Goal: Find specific page/section: Locate a particular part of the current website

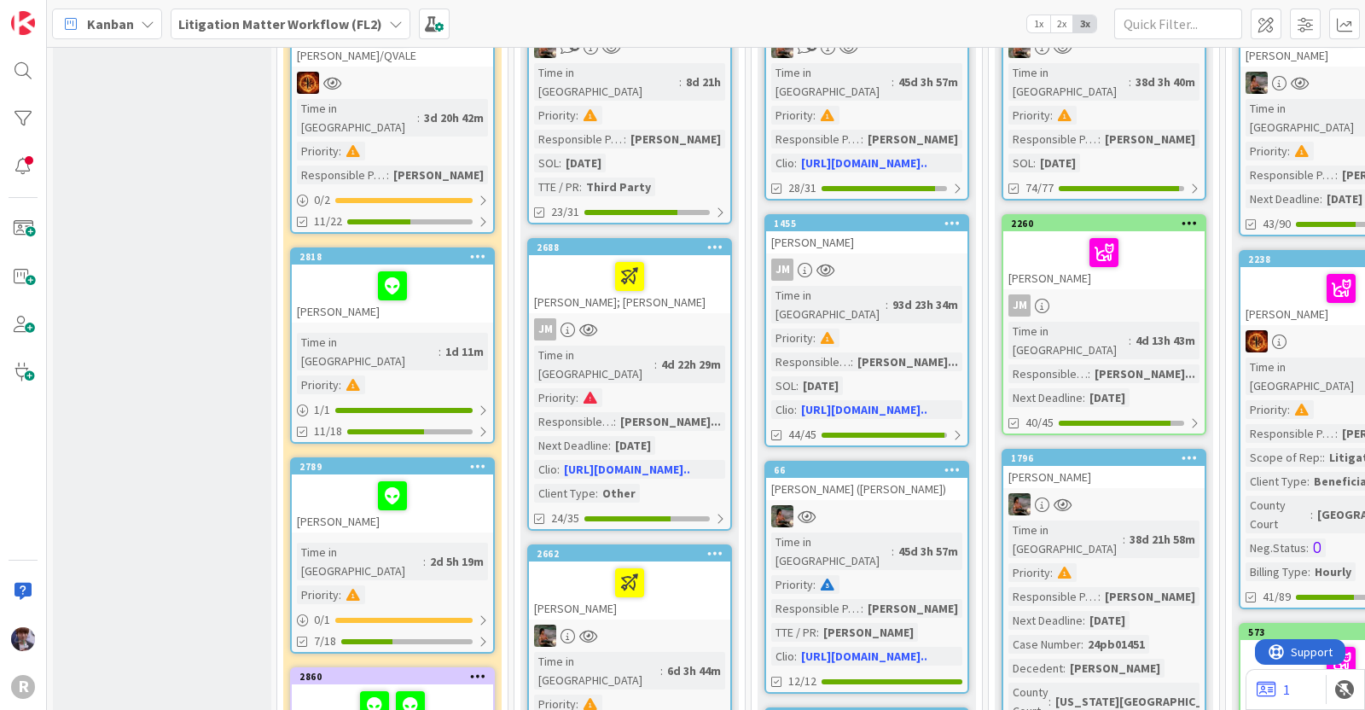
click at [273, 21] on b "Litigation Matter Workflow (FL2)" at bounding box center [280, 23] width 204 height 17
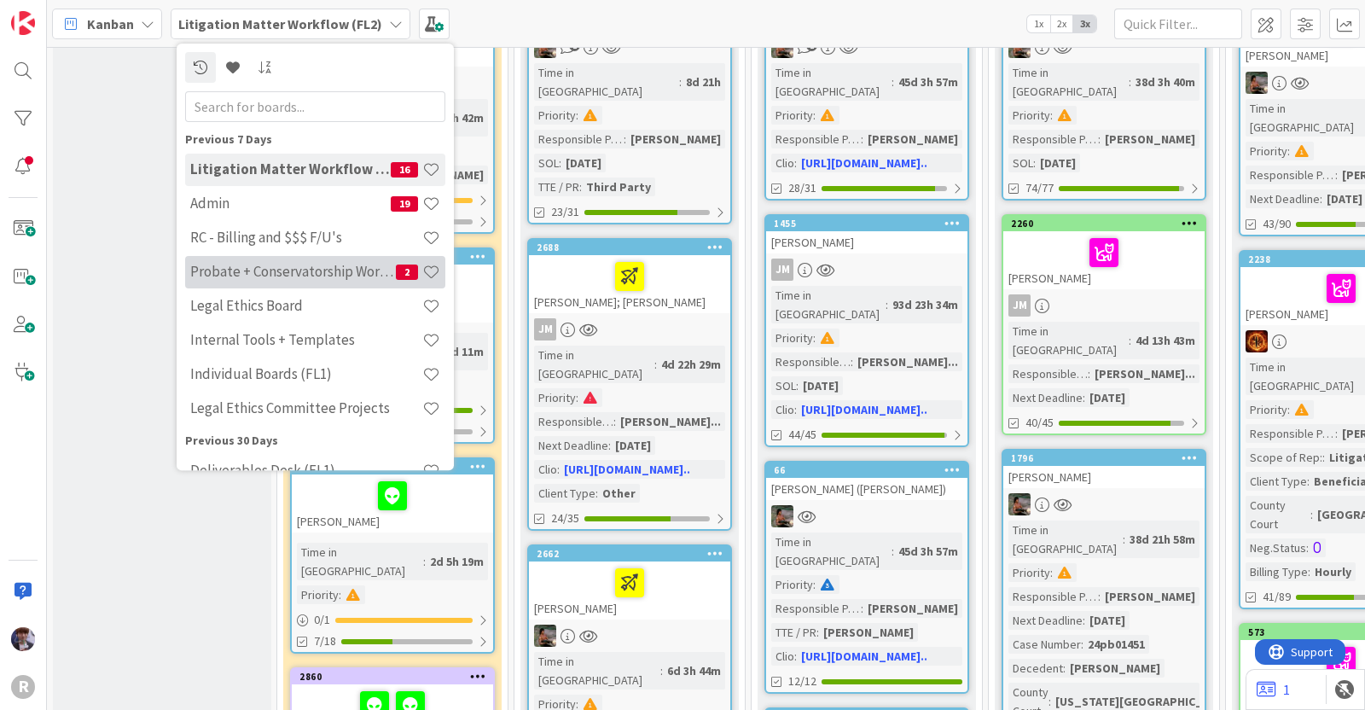
click at [241, 269] on h4 "Probate + Conservatorship Workflow (FL2)" at bounding box center [293, 272] width 206 height 17
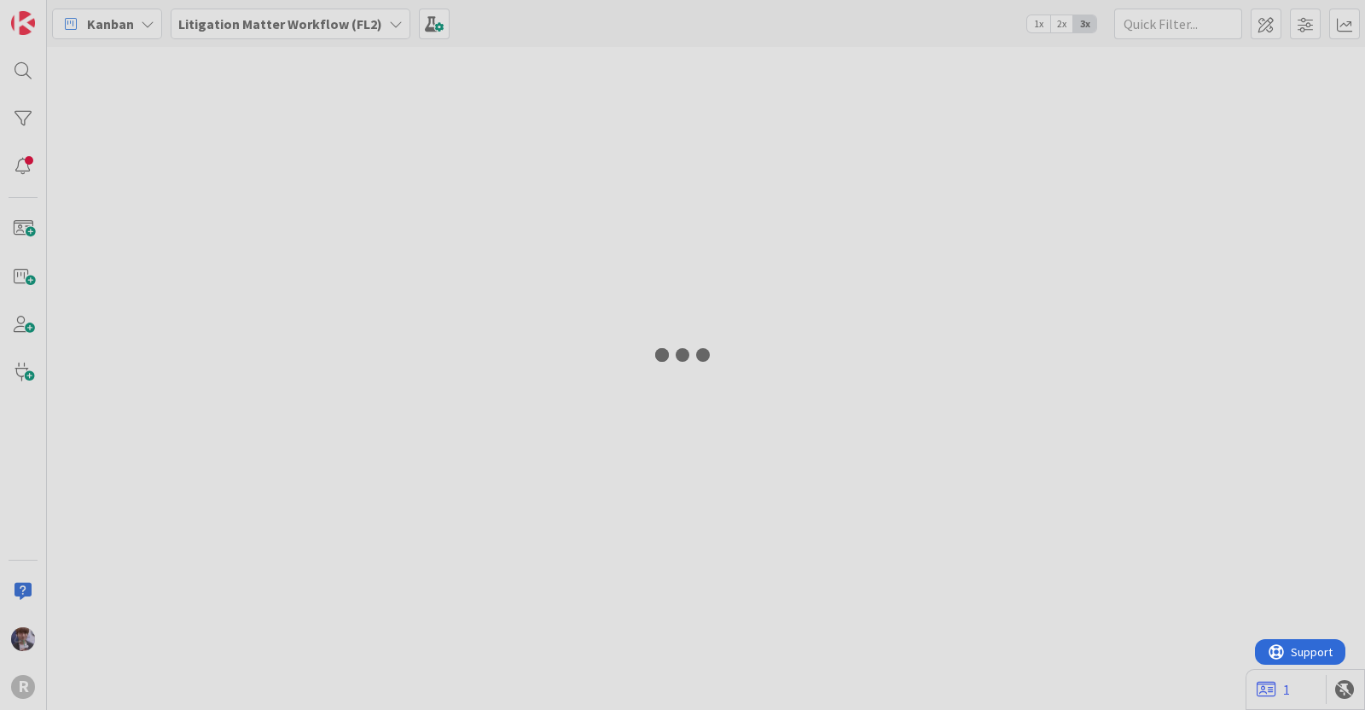
click at [1156, 26] on div at bounding box center [682, 355] width 1365 height 710
click at [1156, 28] on div at bounding box center [682, 355] width 1365 height 710
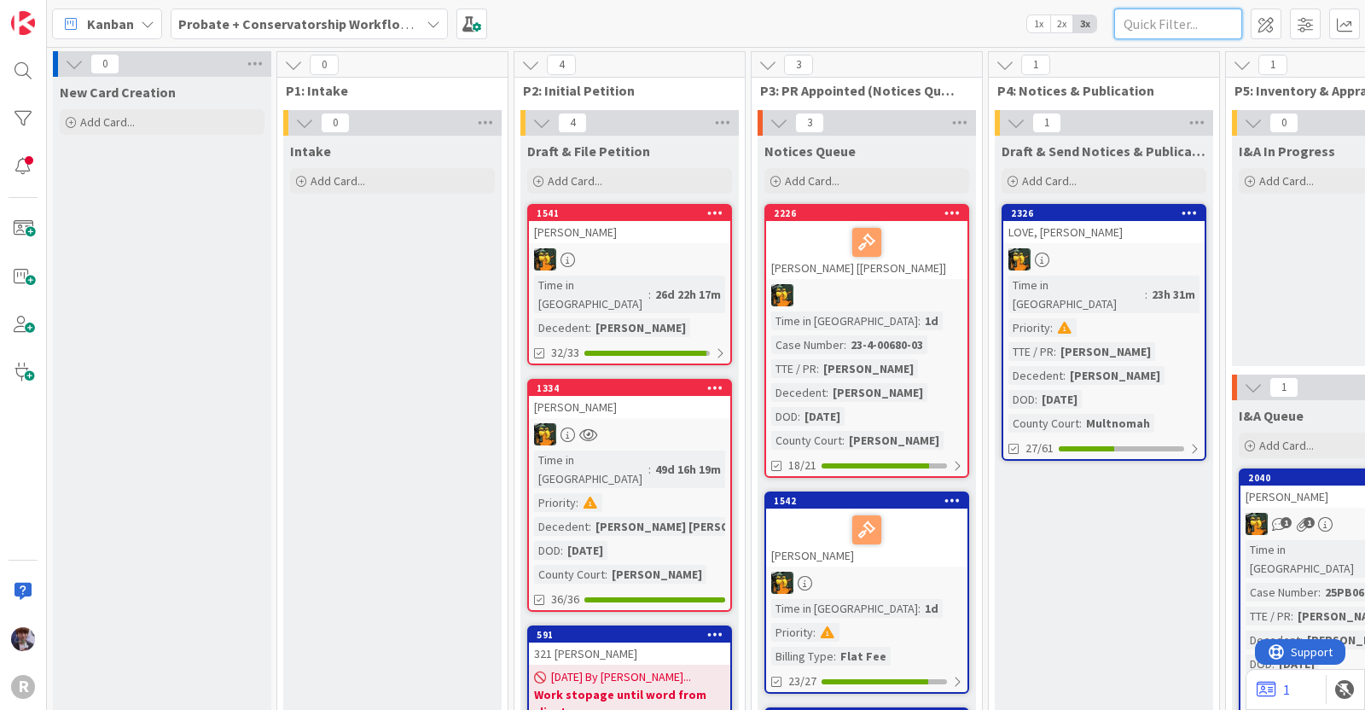
click at [1159, 32] on input "text" at bounding box center [1178, 24] width 128 height 31
type input "killen"
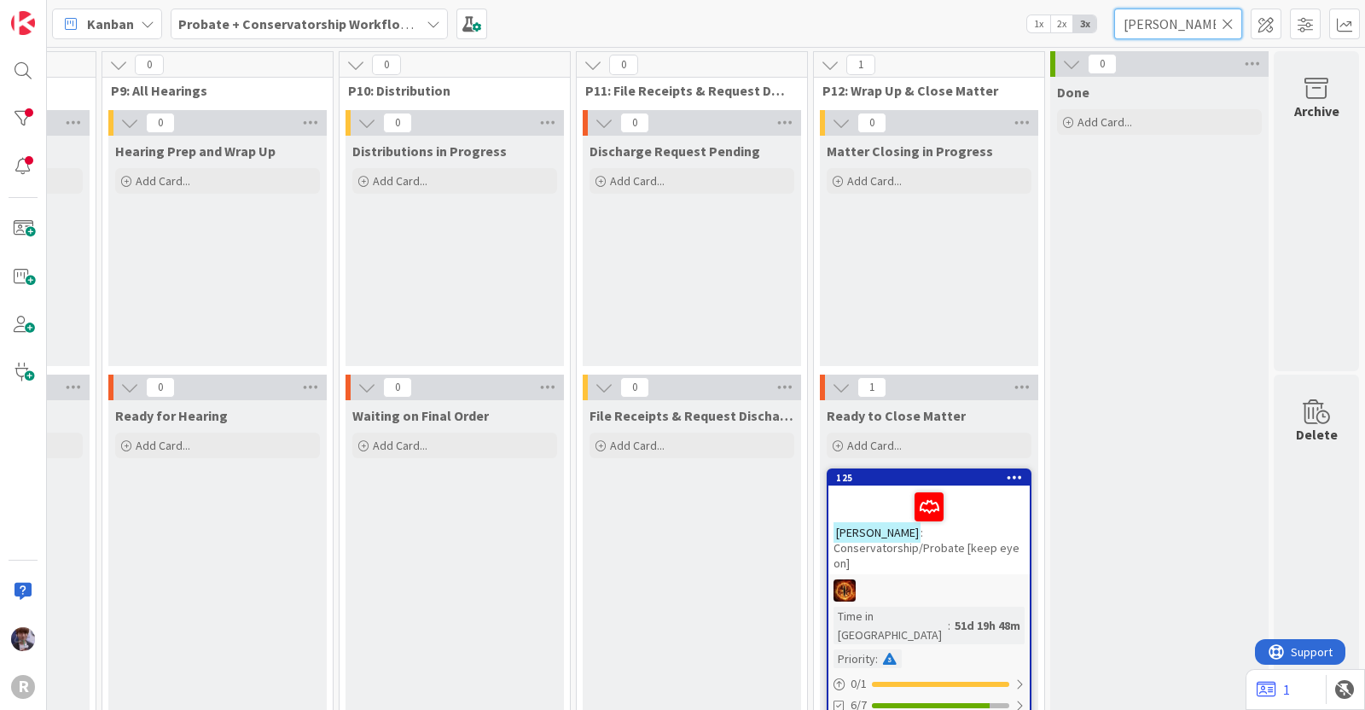
scroll to position [0, 2084]
click at [921, 539] on div "KILLEN : Conservatorship/Probate [keep eye on]" at bounding box center [928, 529] width 201 height 89
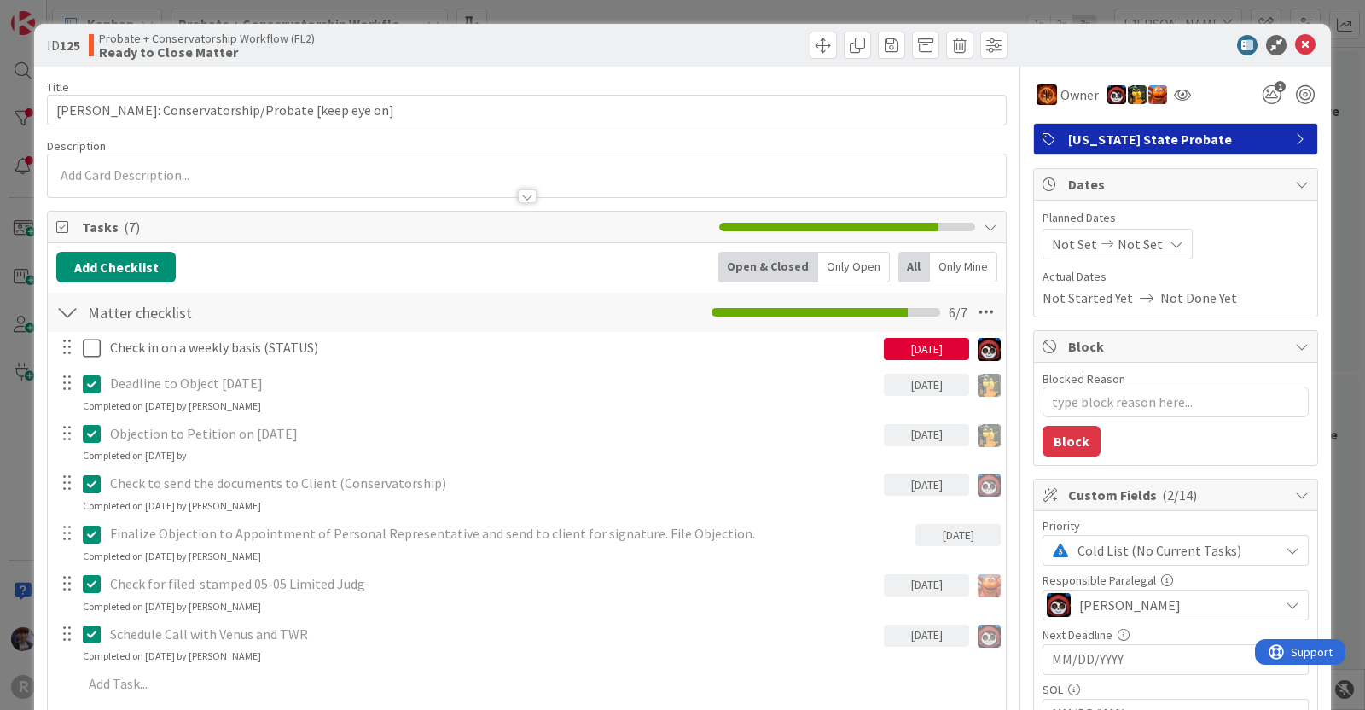
type textarea "x"
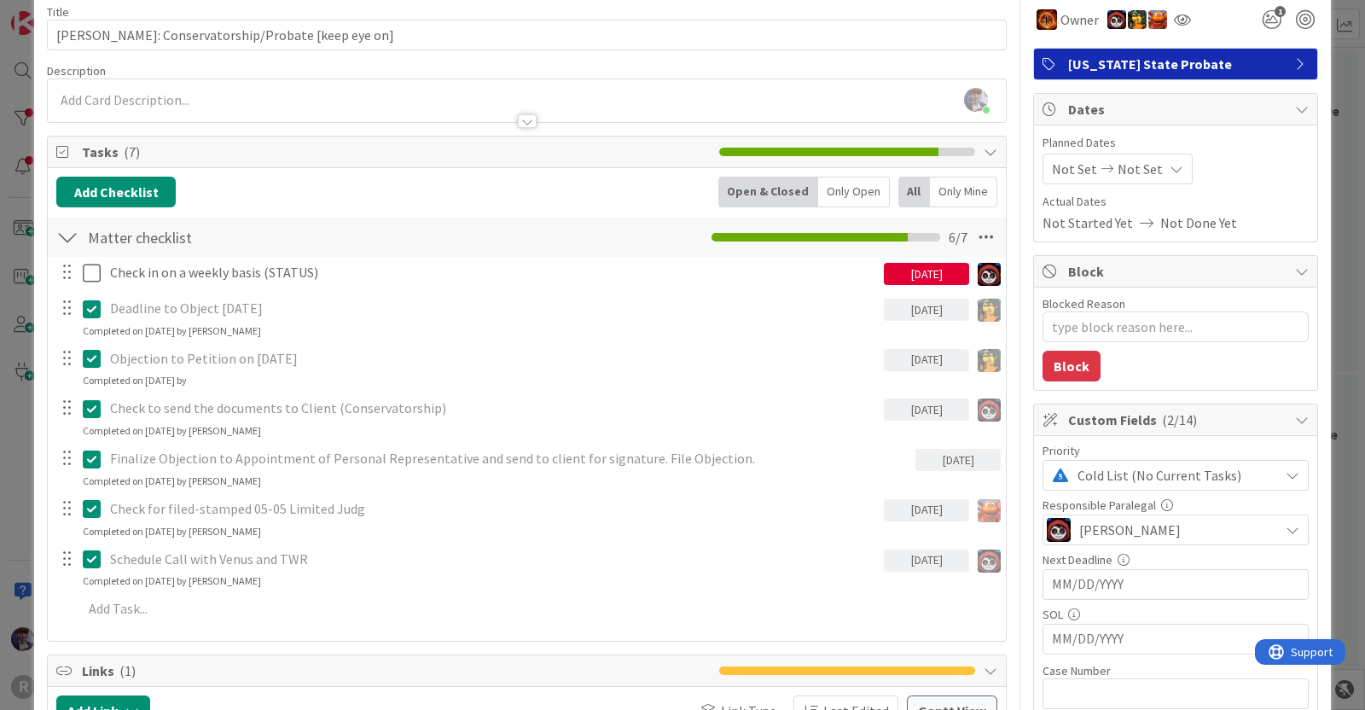
scroll to position [73, 0]
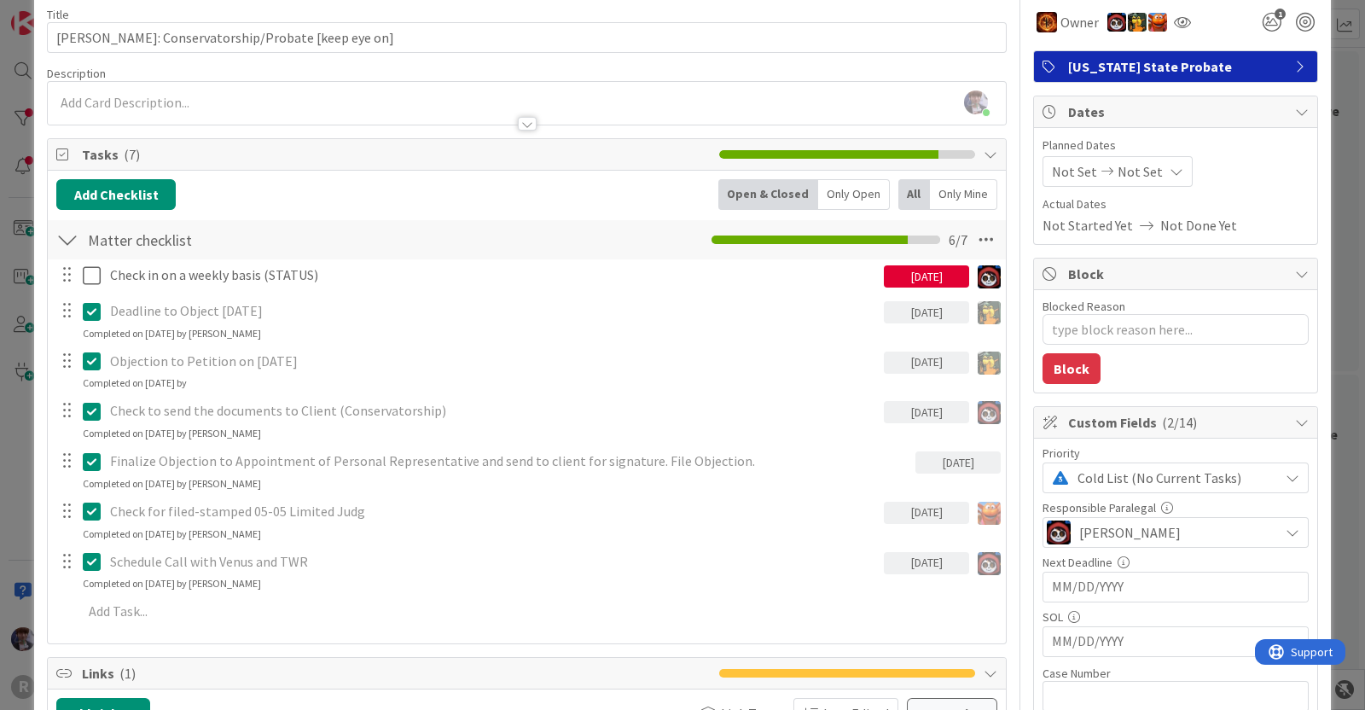
click at [18, 450] on div "ID 125 Probate + Conservatorship Workflow (FL2) Ready to Close Matter Title 45 …" at bounding box center [682, 355] width 1365 height 710
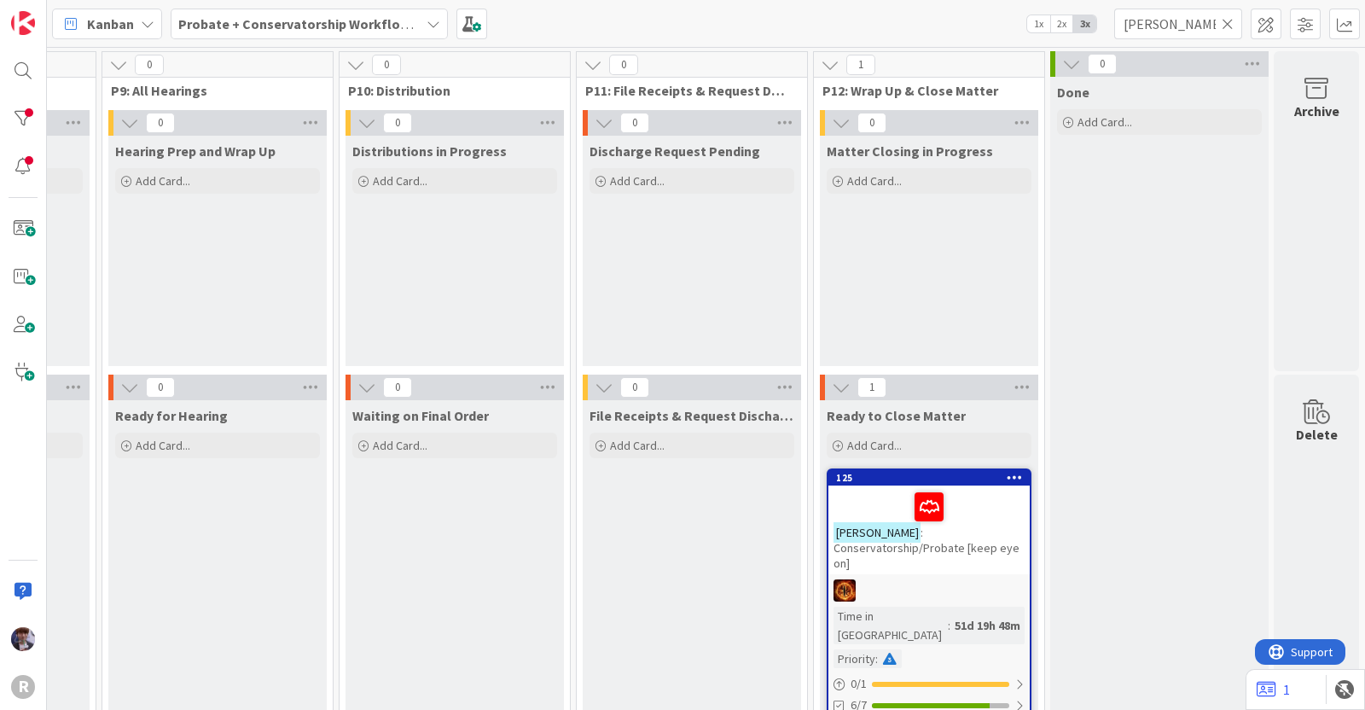
click at [294, 26] on b "Probate + Conservatorship Workflow (FL2)" at bounding box center [310, 23] width 265 height 17
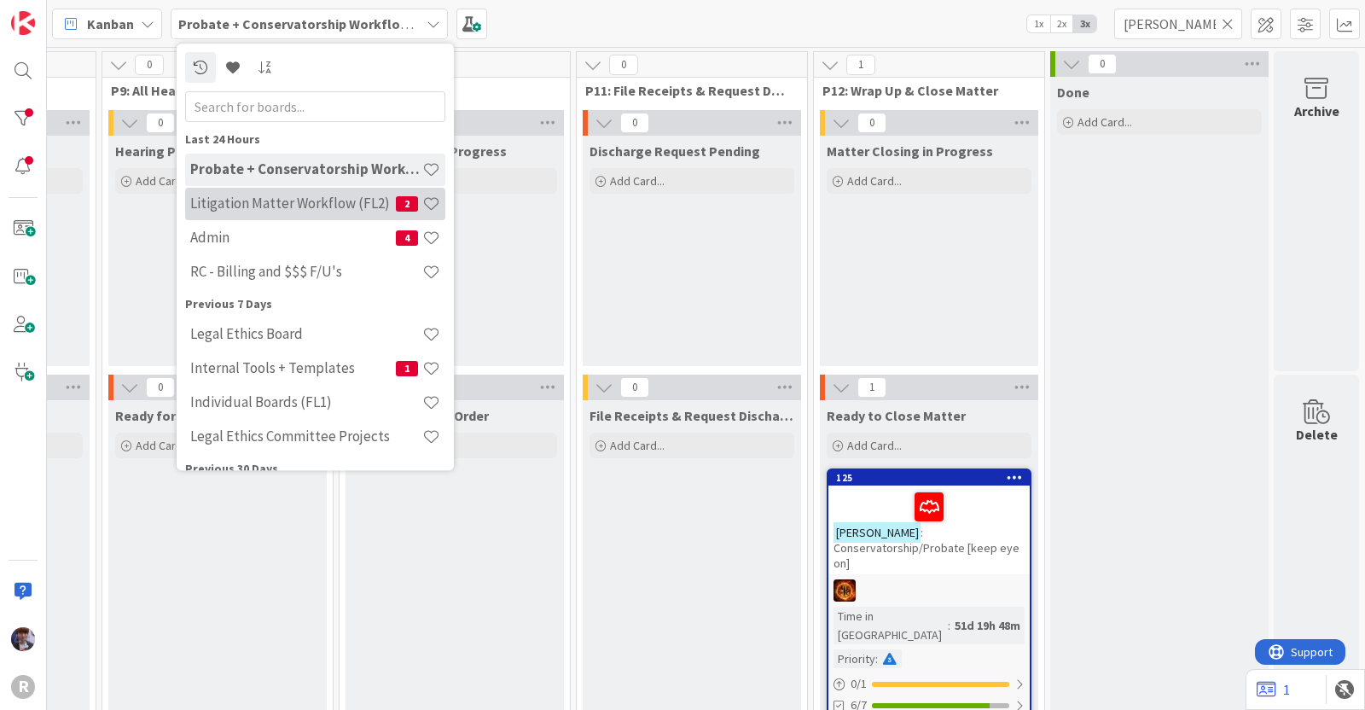
click at [214, 210] on h4 "Litigation Matter Workflow (FL2)" at bounding box center [293, 203] width 206 height 17
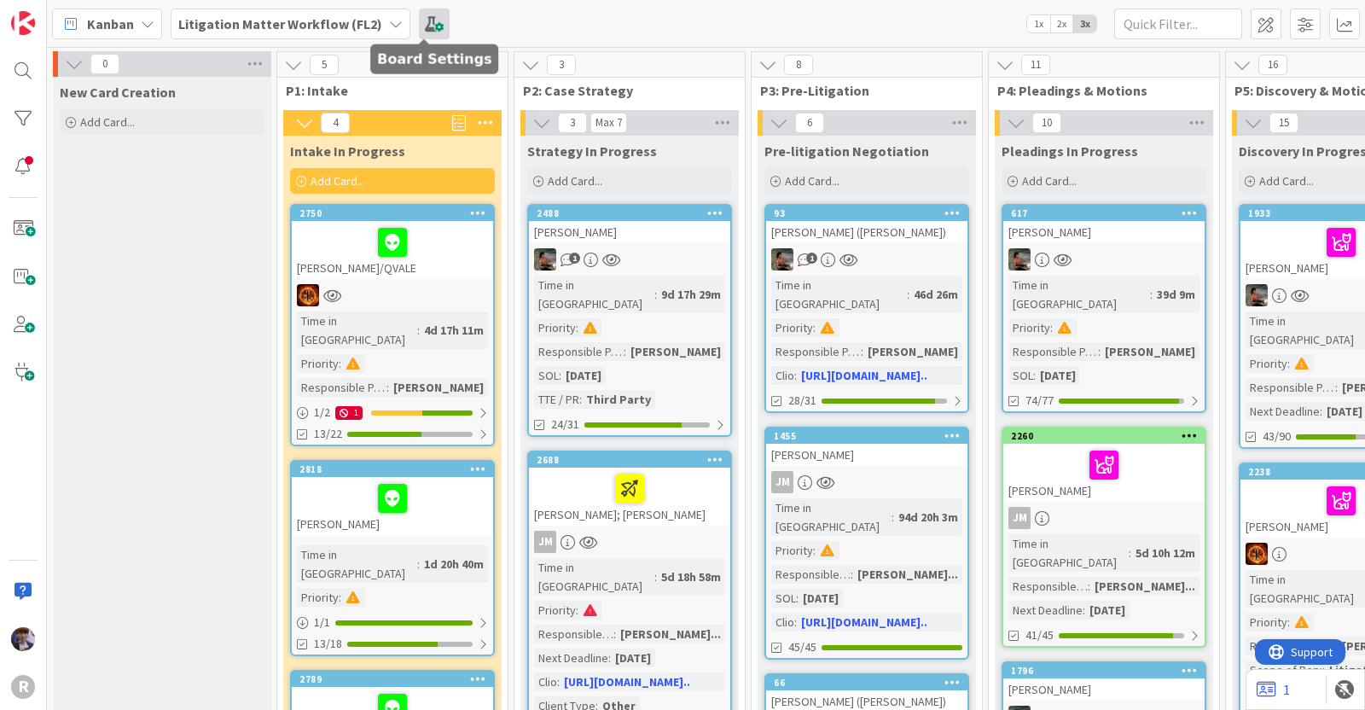
click at [426, 32] on span at bounding box center [434, 24] width 31 height 31
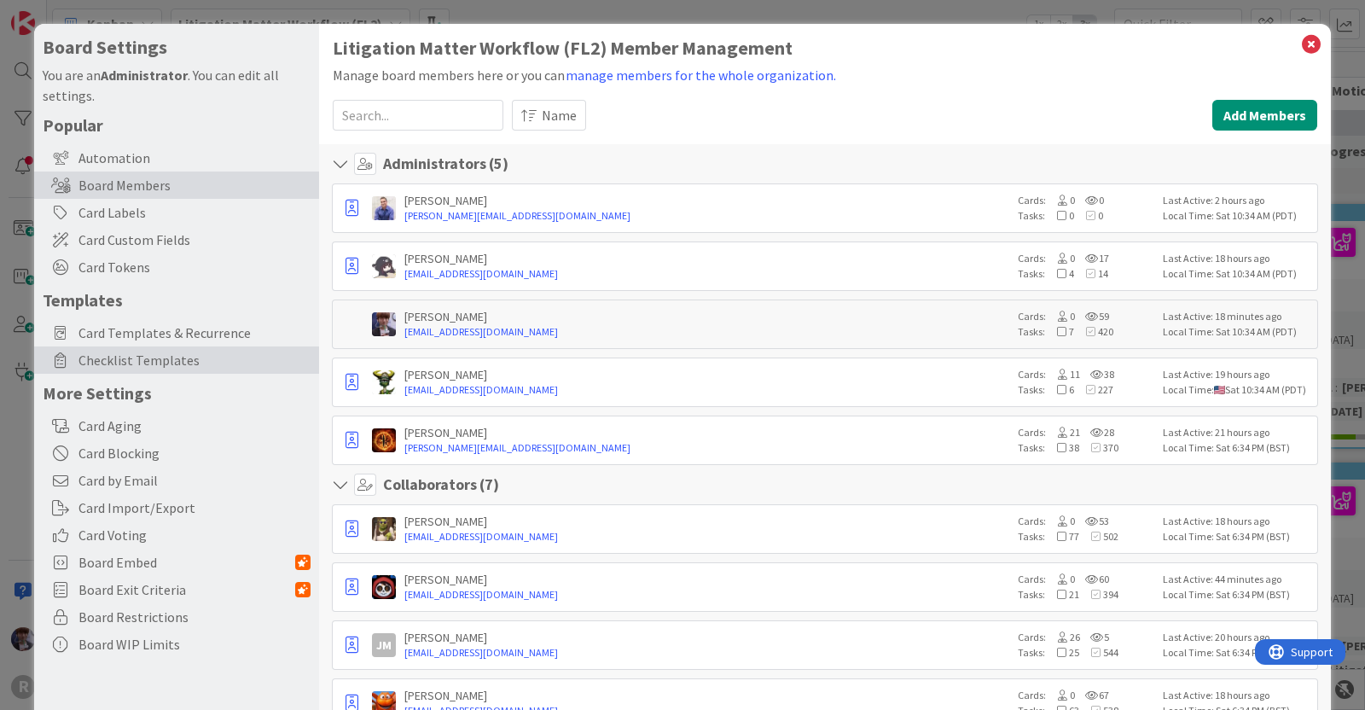
click at [159, 362] on span "Checklist Templates" at bounding box center [194, 360] width 232 height 20
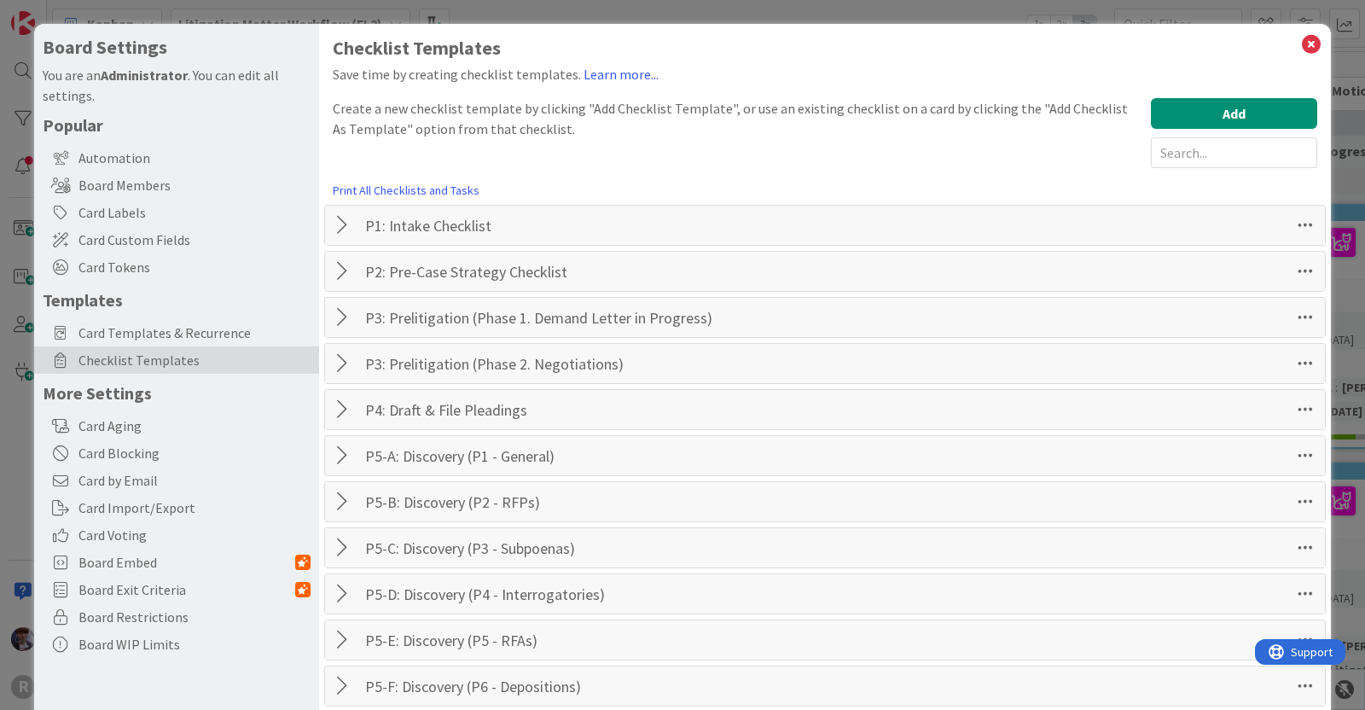
click at [339, 224] on div at bounding box center [345, 225] width 22 height 31
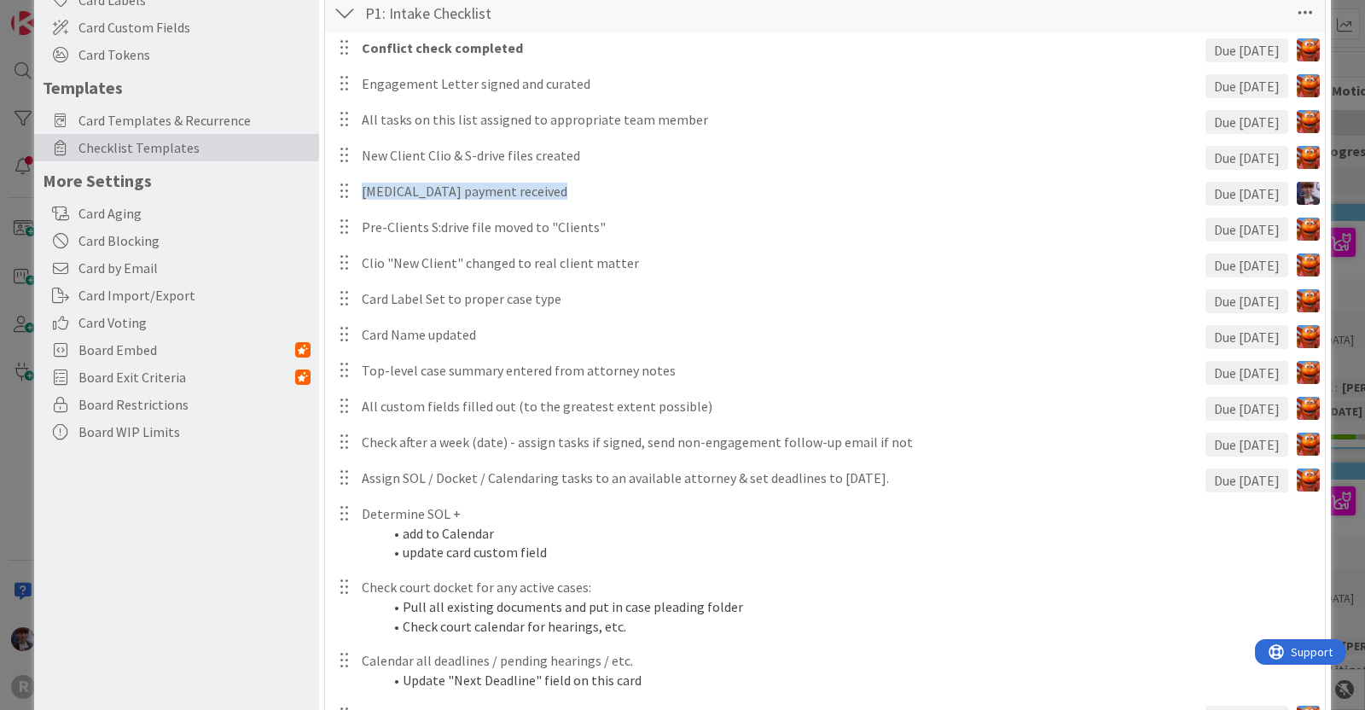
scroll to position [220, 0]
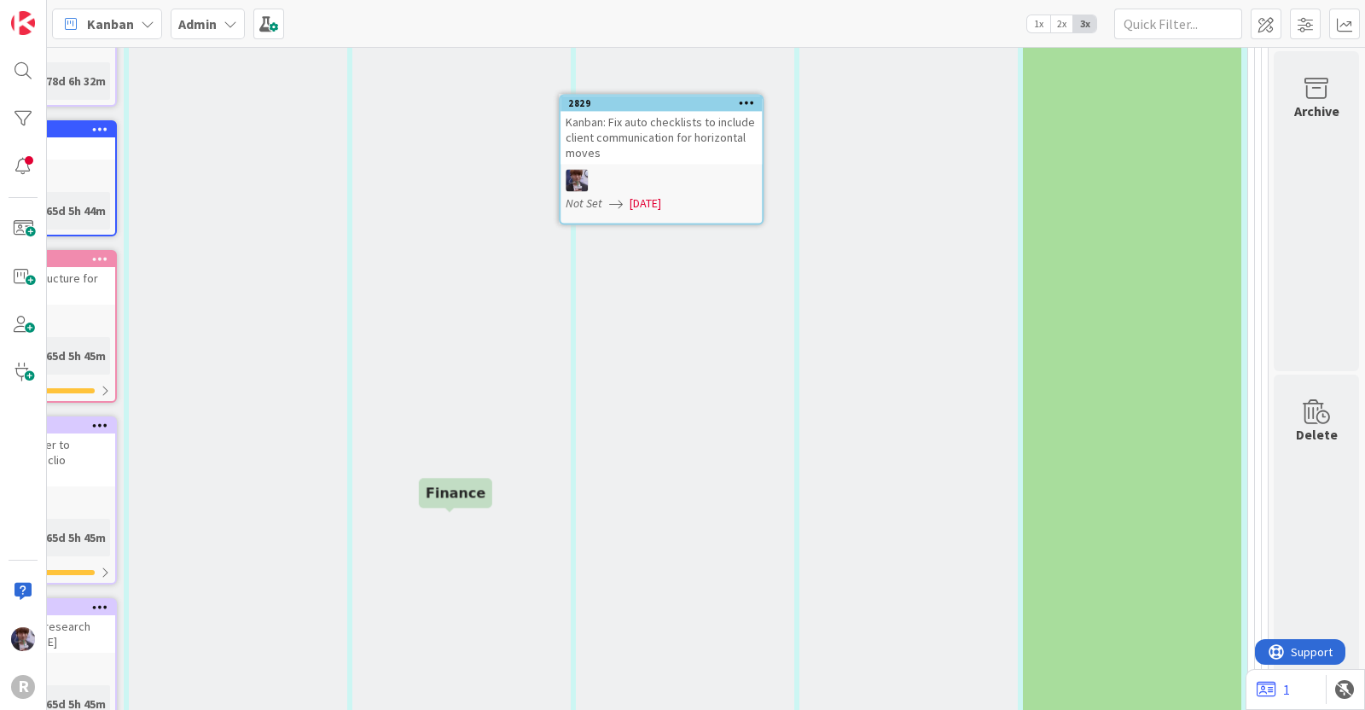
scroll to position [5674, 230]
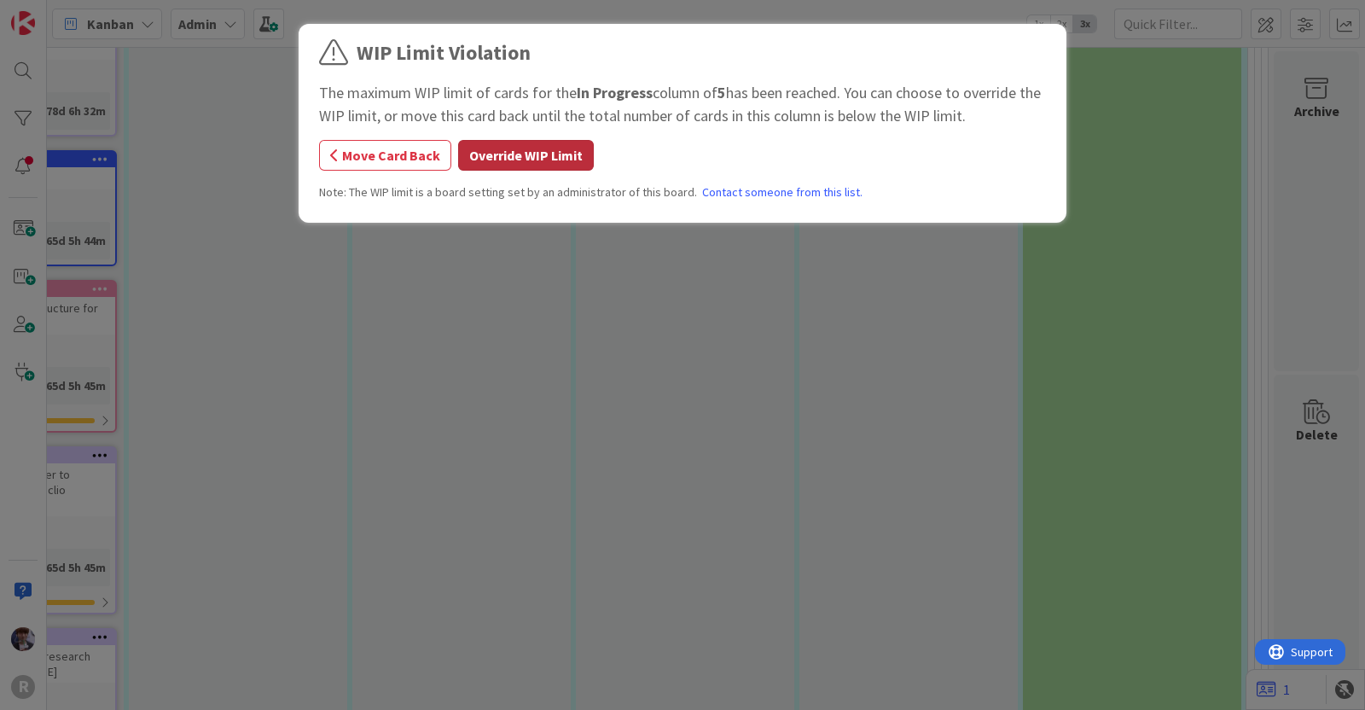
click at [572, 142] on button "Override WIP Limit" at bounding box center [526, 155] width 136 height 31
